Goal: Go to known website: Go to known website

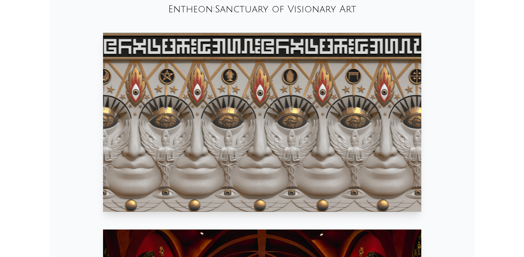
scroll to position [326, 0]
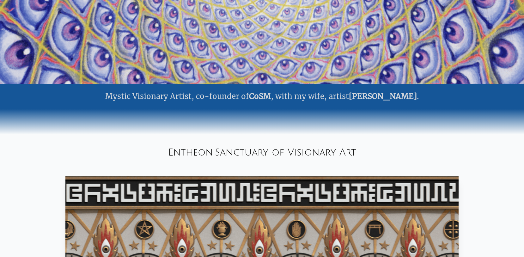
scroll to position [201, 0]
